Goal: Transaction & Acquisition: Download file/media

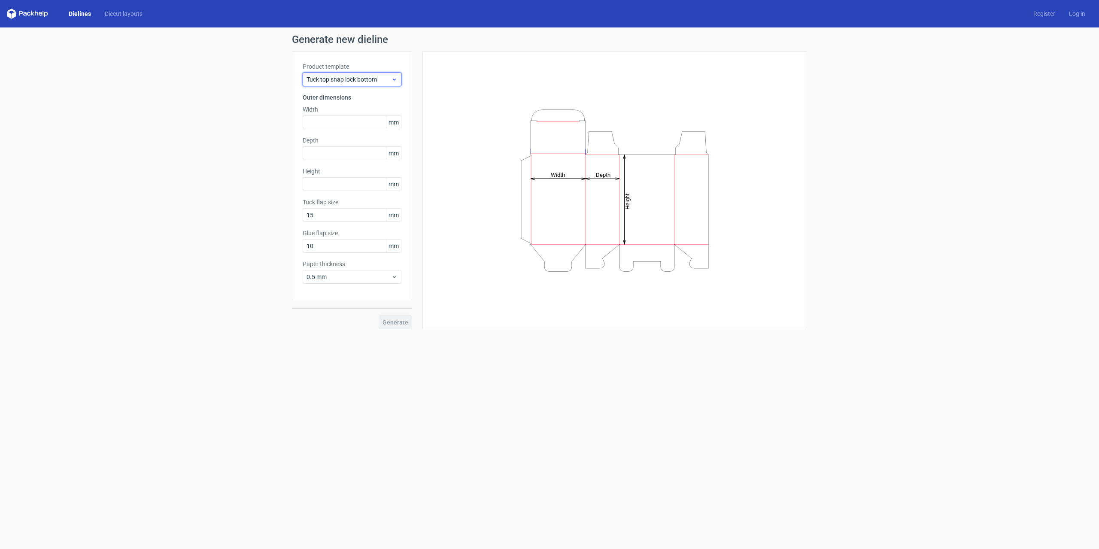
click at [380, 81] on span "Tuck top snap lock bottom" at bounding box center [349, 79] width 85 height 9
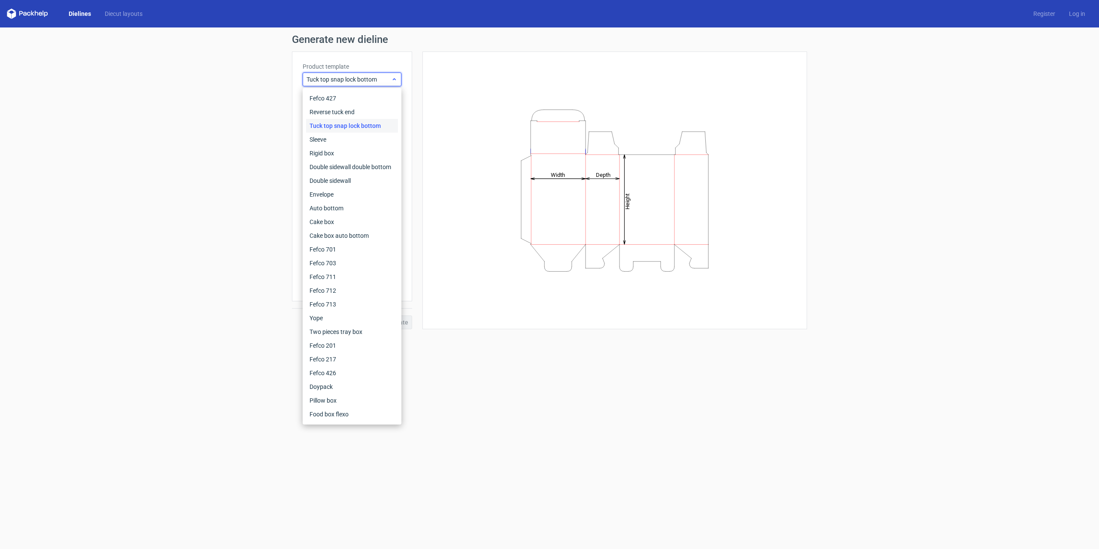
click at [380, 81] on span "Tuck top snap lock bottom" at bounding box center [349, 79] width 85 height 9
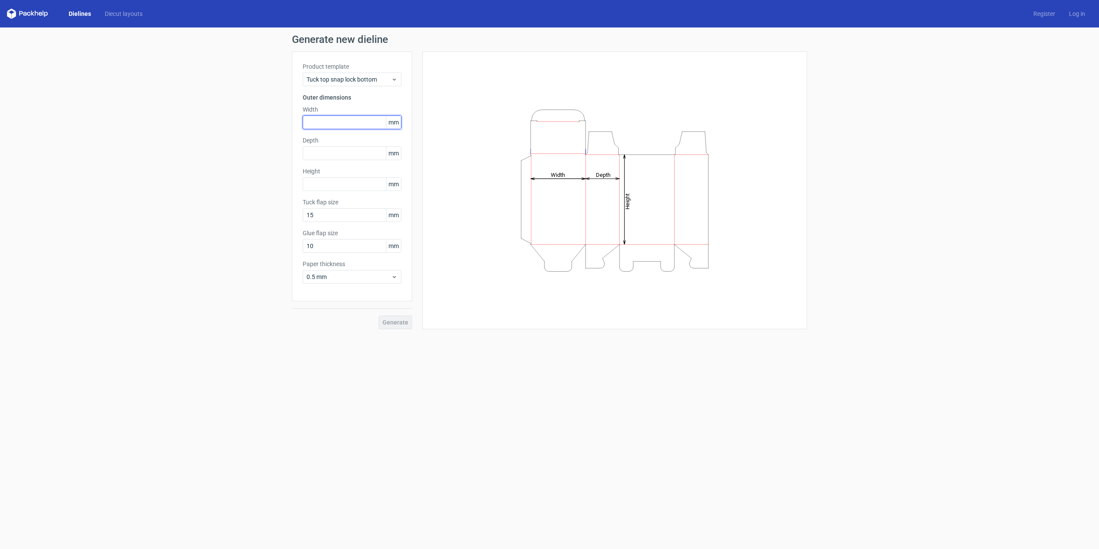
click at [341, 121] on input "text" at bounding box center [352, 123] width 99 height 14
type input "125"
type input "130"
type input "120"
type input "15"
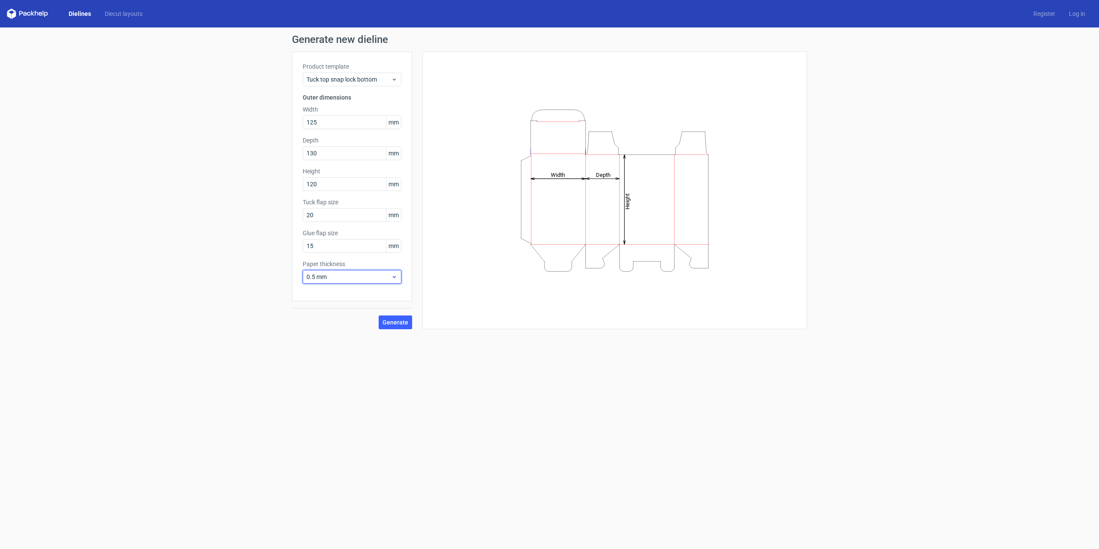
click at [377, 280] on span "0.5 mm" at bounding box center [349, 277] width 85 height 9
click at [326, 335] on div "1.5 mm" at bounding box center [352, 337] width 92 height 14
click at [393, 322] on span "Generate" at bounding box center [396, 323] width 26 height 6
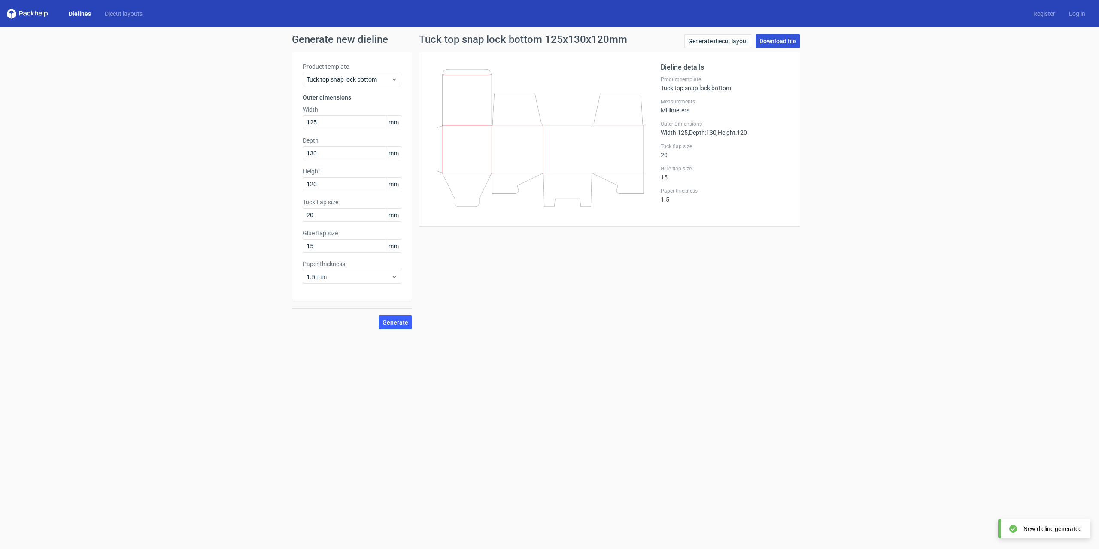
click at [790, 42] on link "Download file" at bounding box center [778, 41] width 45 height 14
drag, startPoint x: 335, startPoint y: 217, endPoint x: 148, endPoint y: 195, distance: 189.1
click at [303, 208] on input "20" at bounding box center [352, 215] width 99 height 14
type input "25"
click at [394, 325] on span "Generate" at bounding box center [396, 323] width 26 height 6
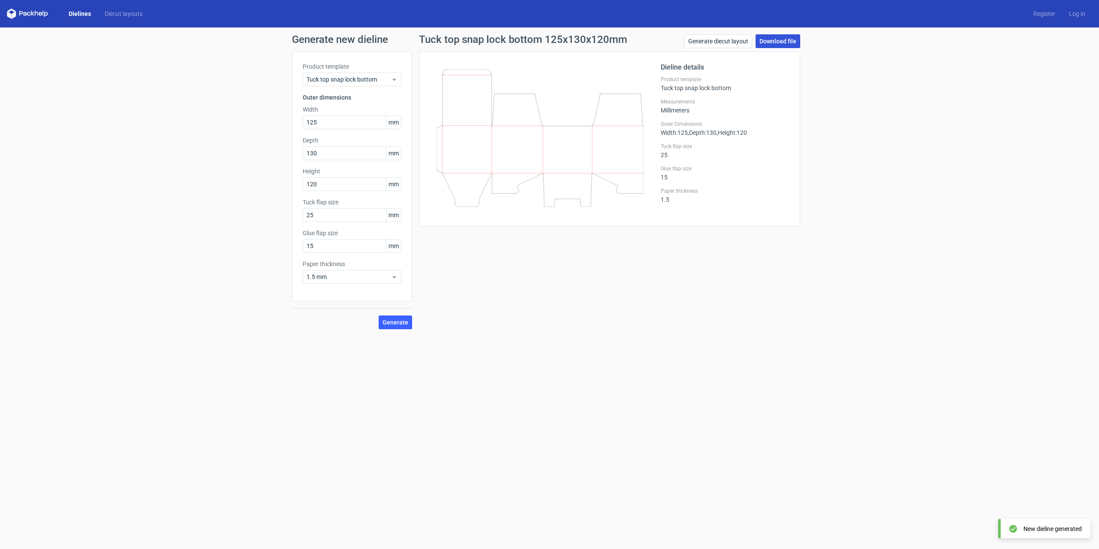
click at [778, 40] on link "Download file" at bounding box center [778, 41] width 45 height 14
